Goal: Transaction & Acquisition: Purchase product/service

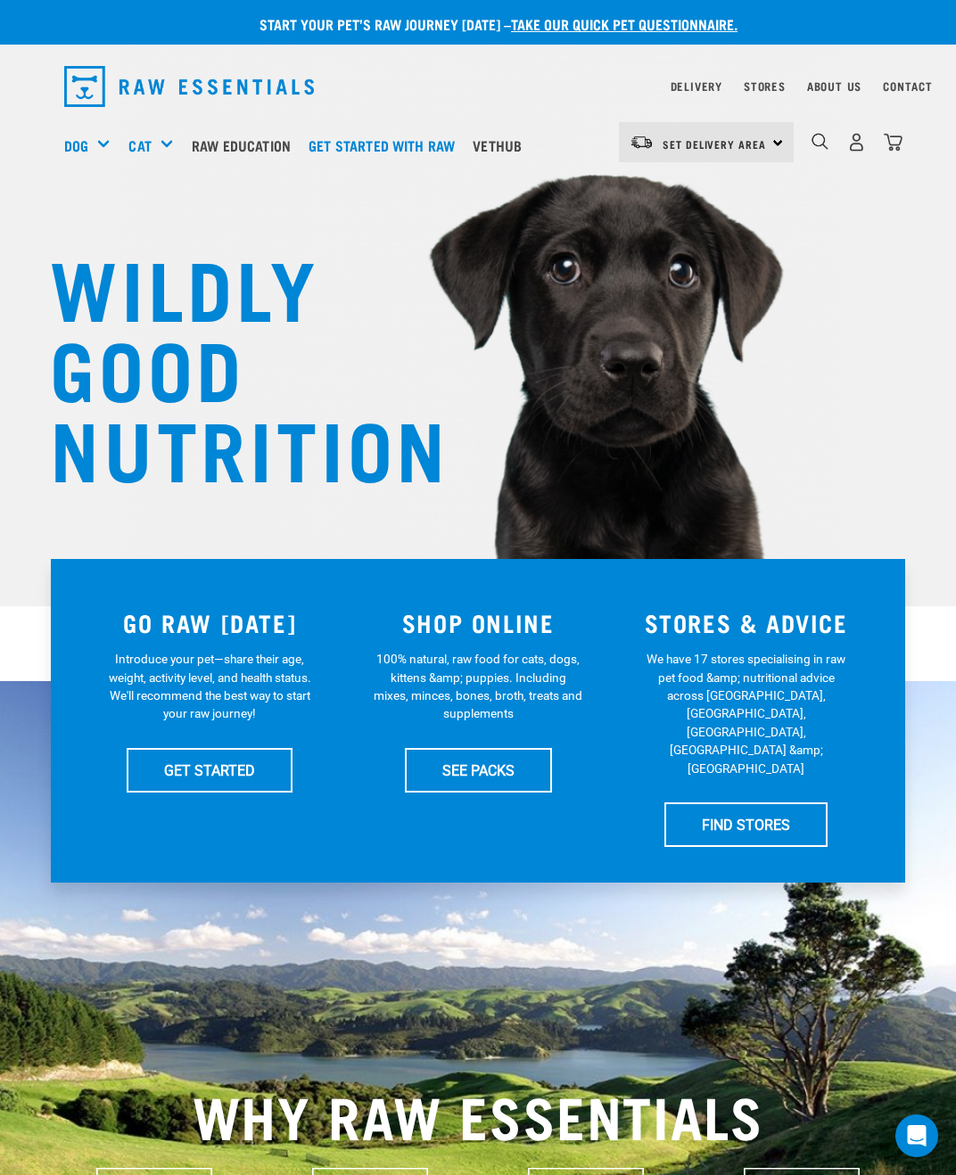
click at [0, 0] on link "Bulk Frozen" at bounding box center [0, 0] width 0 height 0
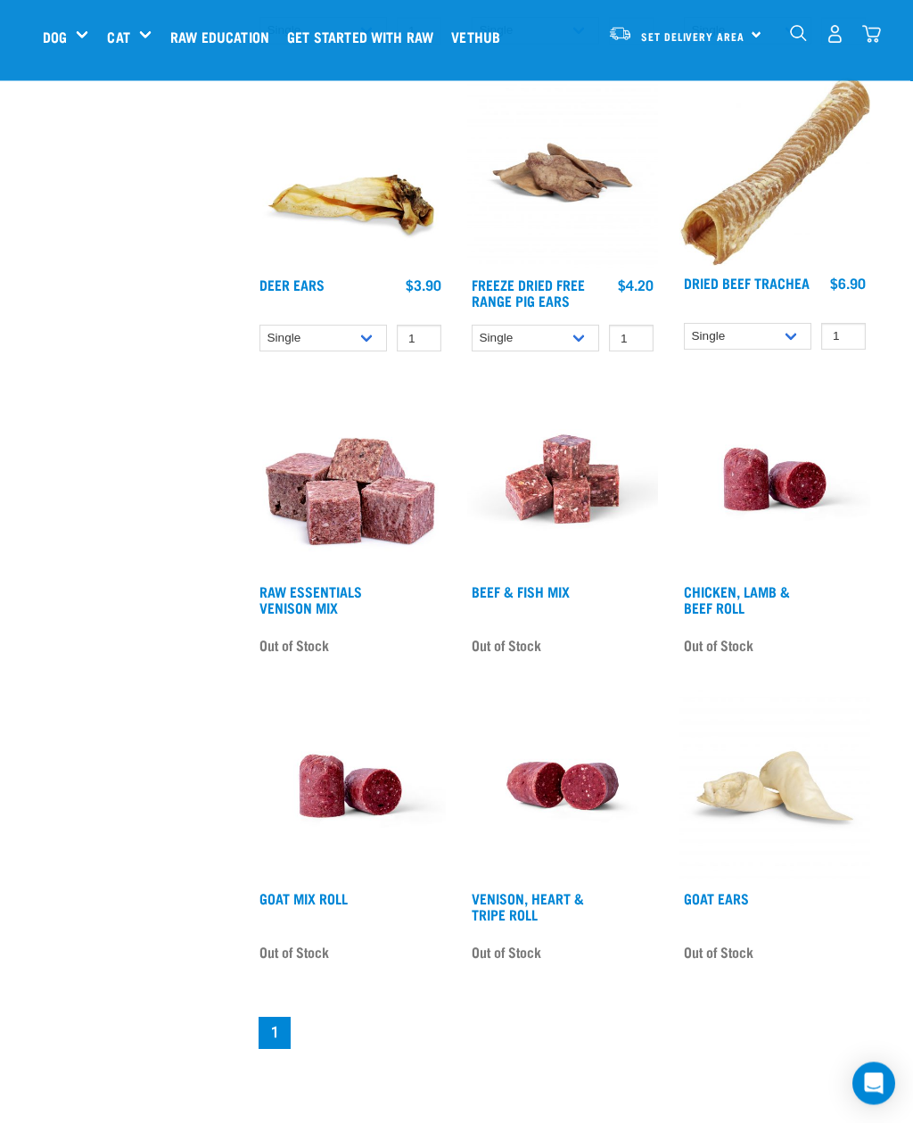
scroll to position [2338, 0]
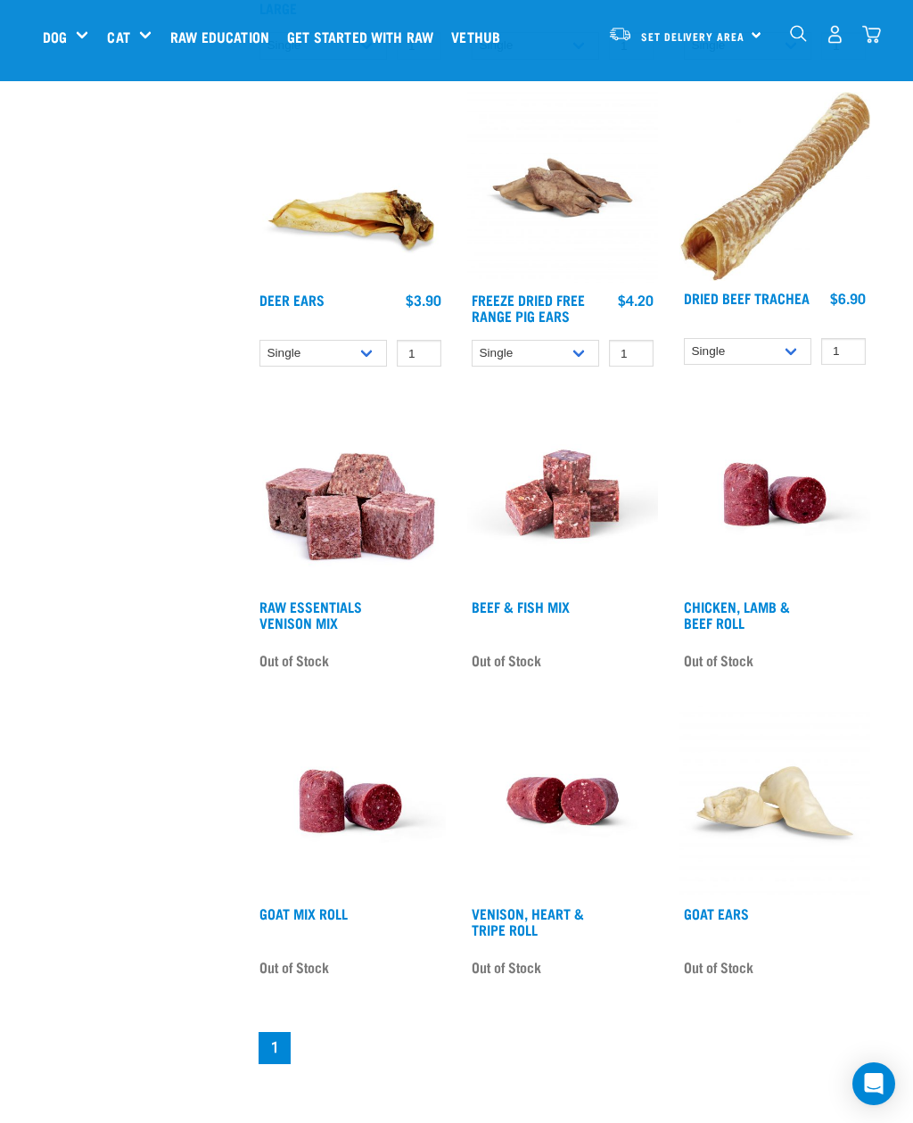
click at [754, 626] on link "Chicken, Lamb & Beef Roll" at bounding box center [737, 614] width 106 height 24
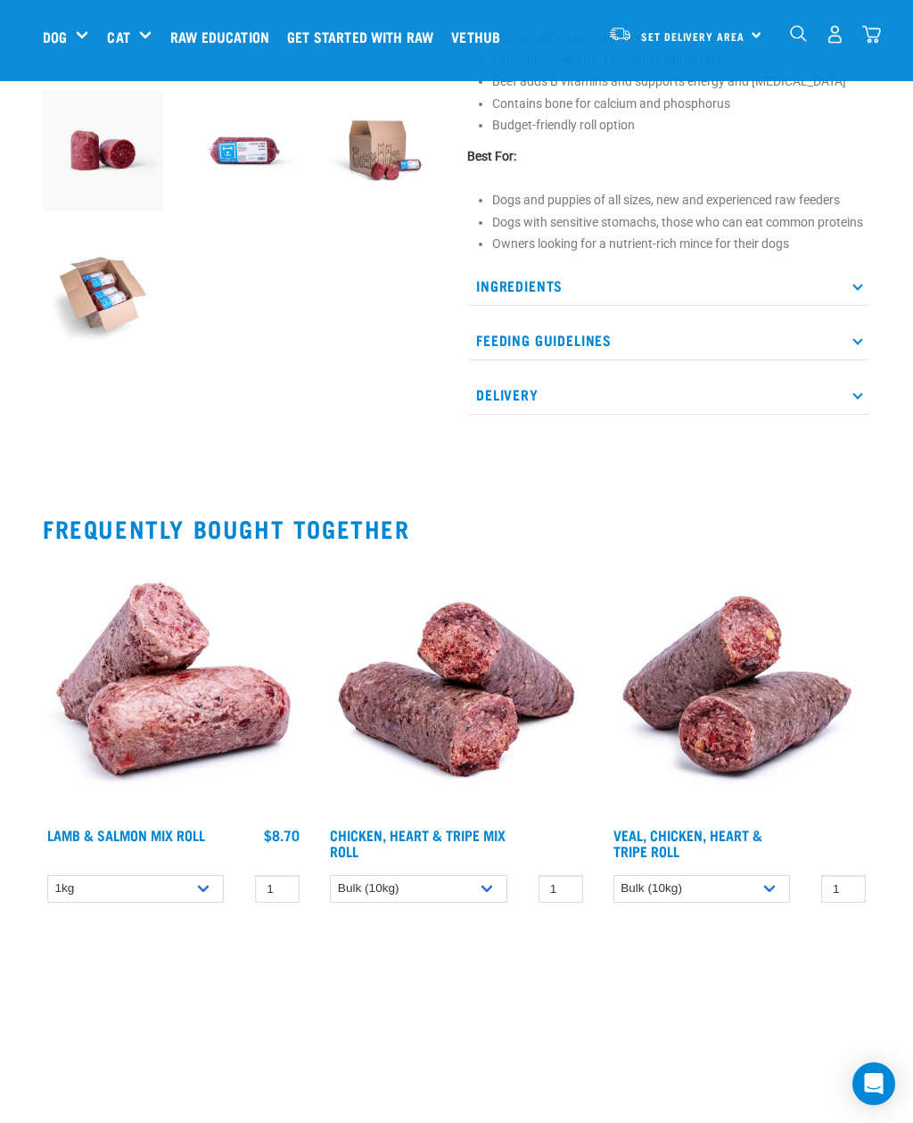
scroll to position [464, 0]
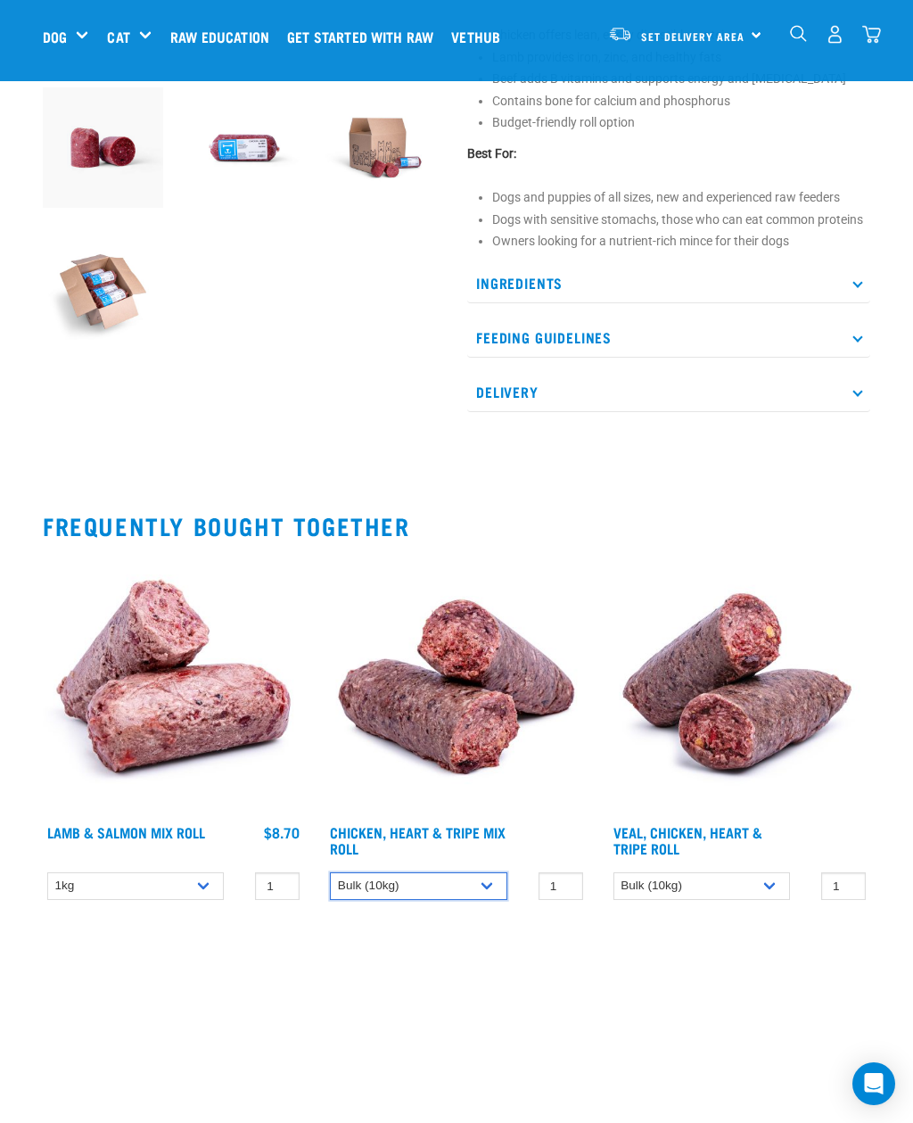
click at [499, 885] on select "Bulk (10kg)" at bounding box center [418, 886] width 177 height 28
click at [441, 849] on h4 "Chicken, Heart & Tripe Mix Roll" at bounding box center [418, 842] width 177 height 36
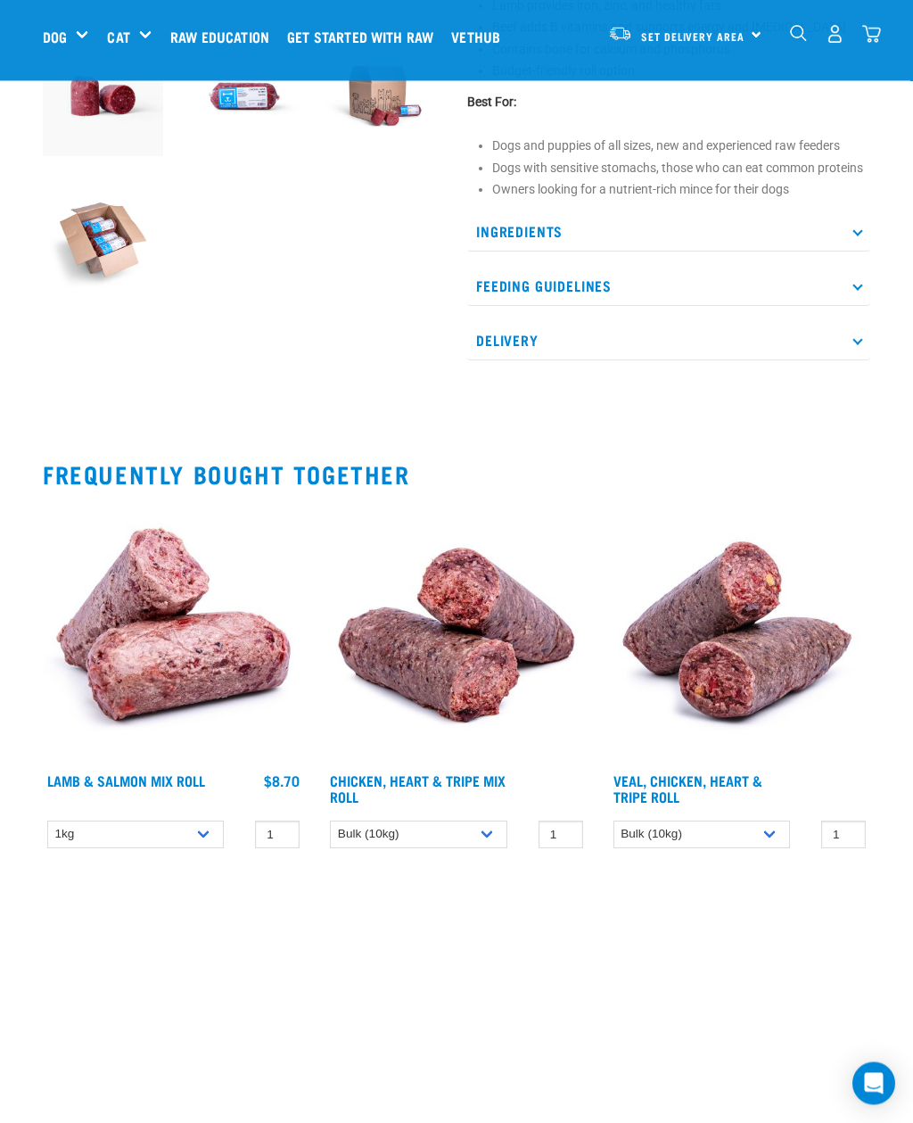
scroll to position [518, 0]
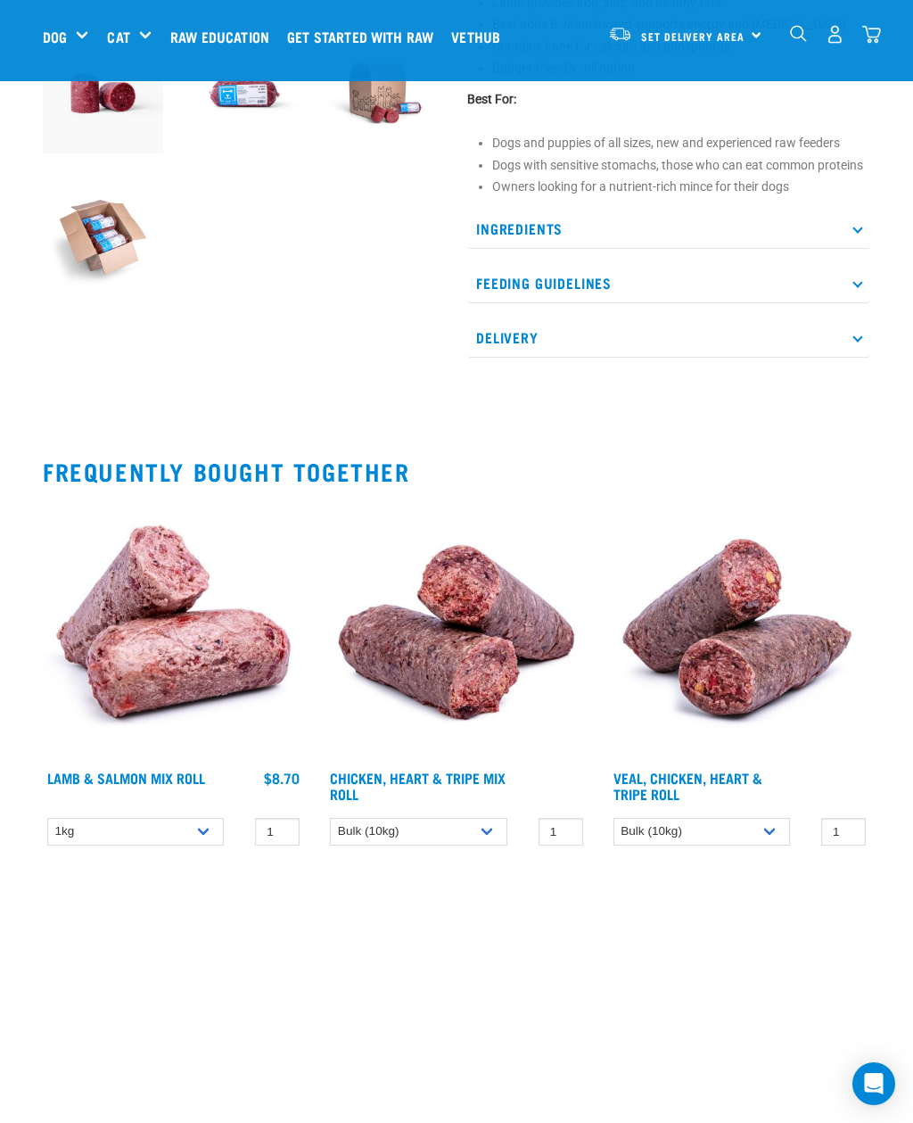
click at [372, 773] on link "Chicken, Heart & Tripe Mix Roll" at bounding box center [418, 785] width 176 height 24
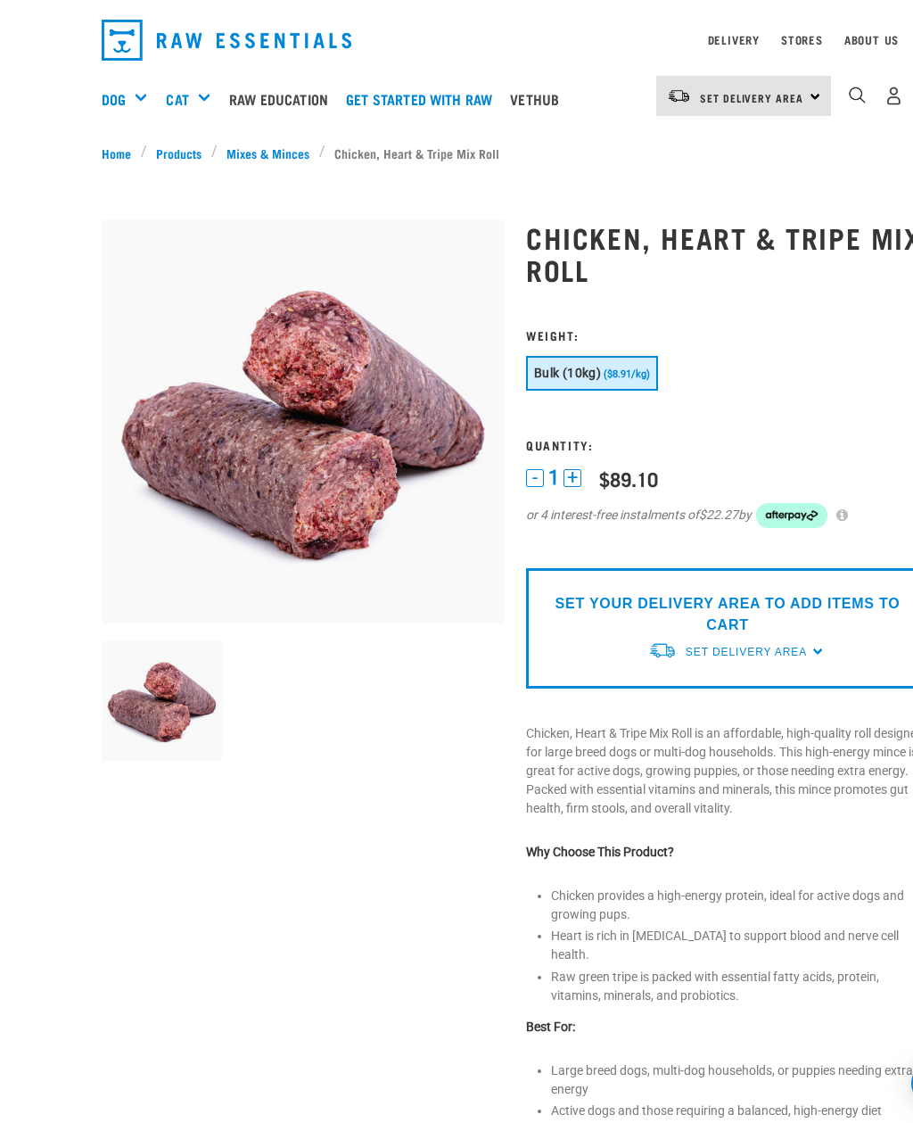
scroll to position [43, 0]
